Goal: Navigation & Orientation: Find specific page/section

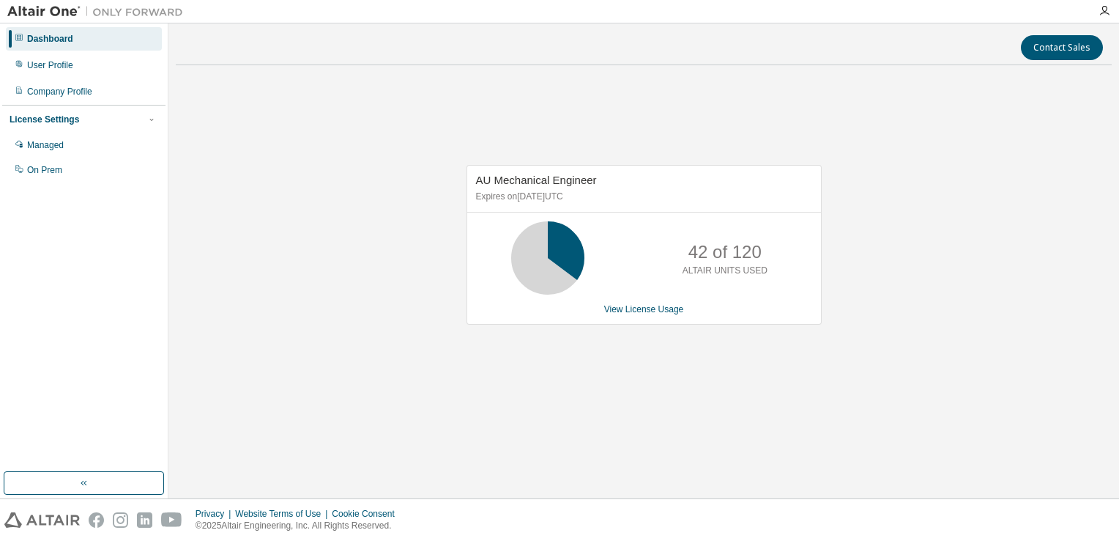
click at [404, 284] on div "AU Mechanical Engineer Expires on [DATE] UTC 42 of 120 ALTAIR UNITS USED View L…" at bounding box center [644, 253] width 936 height 352
